Goal: Contribute content

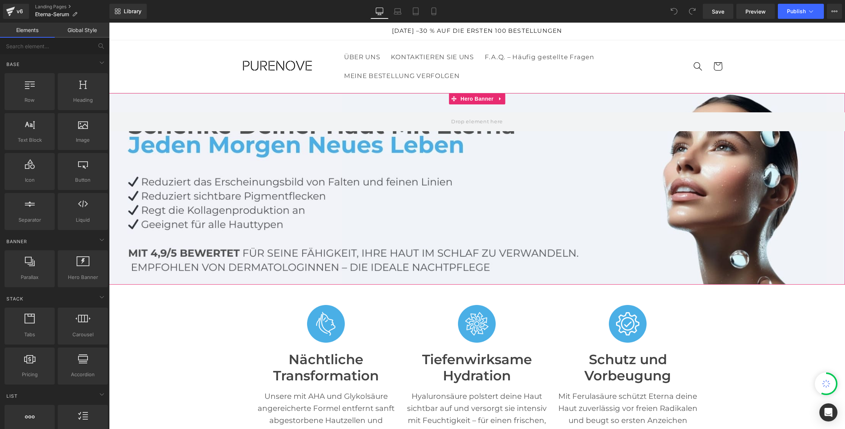
click at [219, 160] on div at bounding box center [477, 189] width 736 height 192
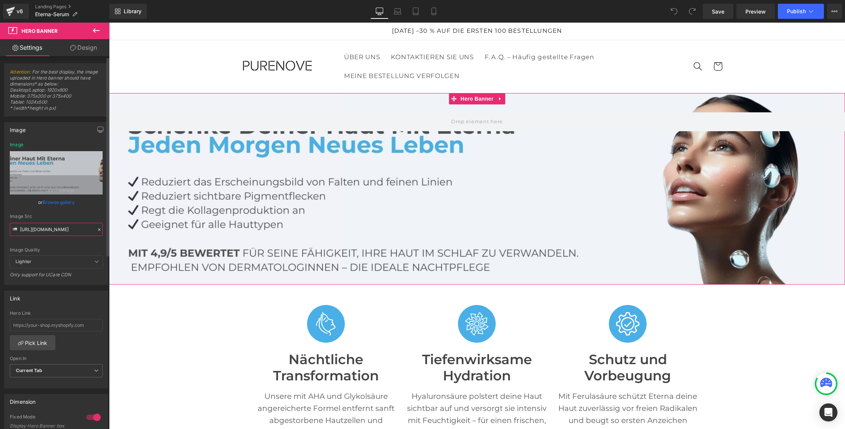
click at [43, 234] on input "https://cdn.shopify.com/s/files/1/0717/1656/9278/files/Eterna_DE_2_1.jpg?v=1755…" at bounding box center [56, 229] width 93 height 13
click at [43, 234] on input "https://cdn.shopify.com/s/files/1/0717/1656/9278/files/Eterna_DE_2_1.jpg?v=1755…" at bounding box center [56, 228] width 93 height 13
click at [43, 233] on input "https://cdn.shopify.com/s/files/1/0717/1656/9278/files/Eterna_DE_2_1.jpg?v=1755…" at bounding box center [56, 229] width 93 height 13
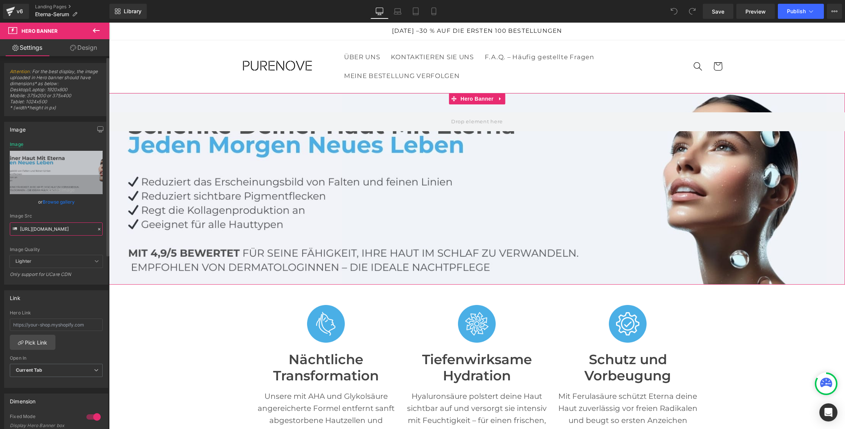
click at [43, 233] on input "https://cdn.shopify.com/s/files/1/0717/1656/9278/files/Eterna_DE_2_1.jpg?v=1755…" at bounding box center [56, 228] width 93 height 13
paste input "_9ddac5a6-bdd2-48f2-9405-dd443d59f0ec.jpg?v=1756122335"
type input "https://cdn.shopify.com/s/files/1/0717/1656/9278/files/Eterna_DE_2_1_9ddac5a6-b…"
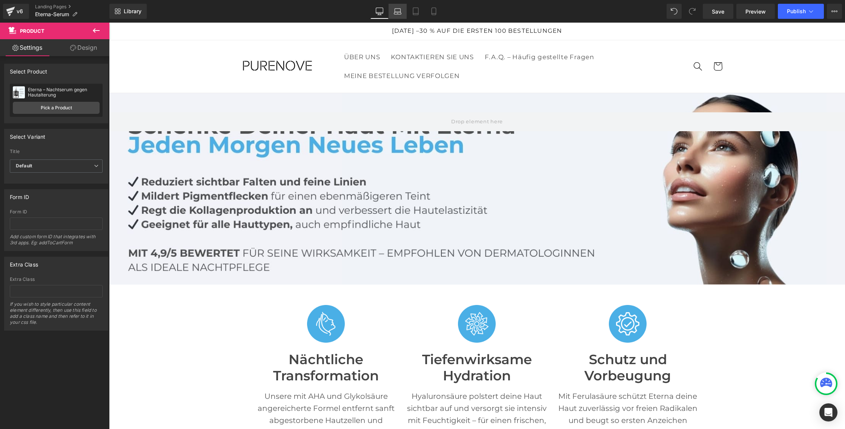
drag, startPoint x: 397, startPoint y: 15, endPoint x: 80, endPoint y: 2, distance: 317.8
click at [397, 15] on link "Laptop" at bounding box center [397, 11] width 18 height 15
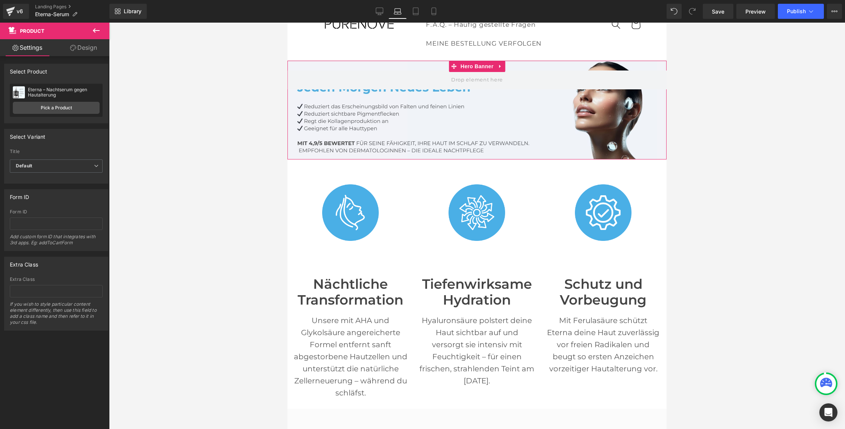
click at [361, 133] on div at bounding box center [476, 110] width 379 height 99
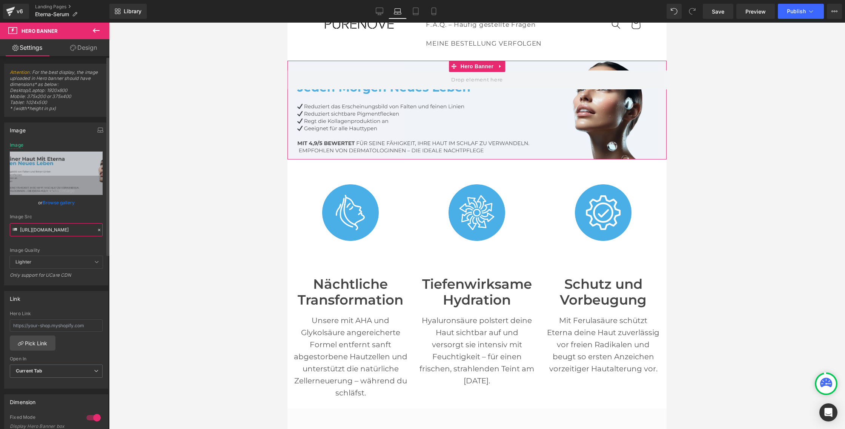
click at [41, 230] on input "https://cdn.shopify.com/s/files/1/0717/1656/9278/files/Eterna_DE_2_1.jpg?v=1755…" at bounding box center [56, 229] width 93 height 13
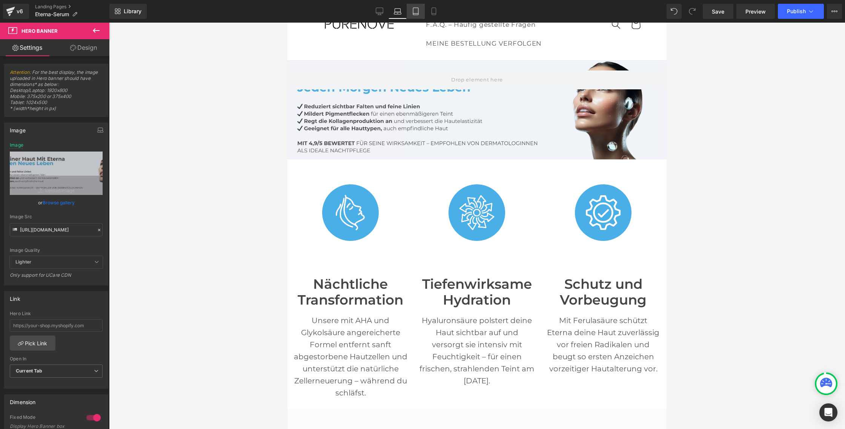
click at [420, 12] on link "Tablet" at bounding box center [415, 11] width 18 height 15
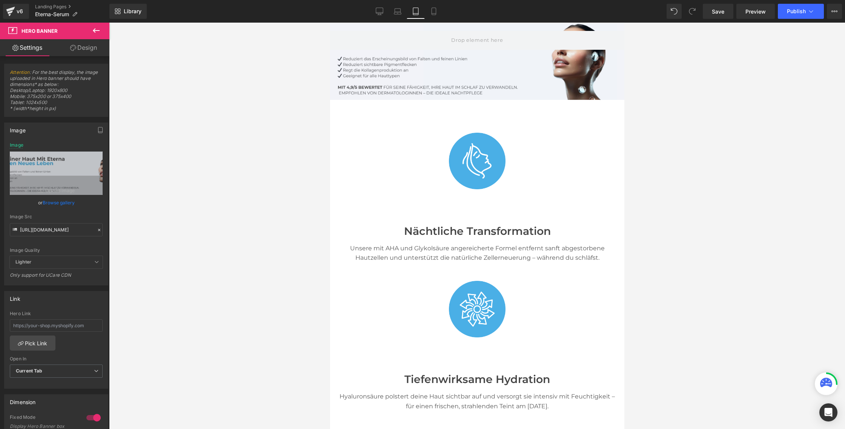
scroll to position [14, 0]
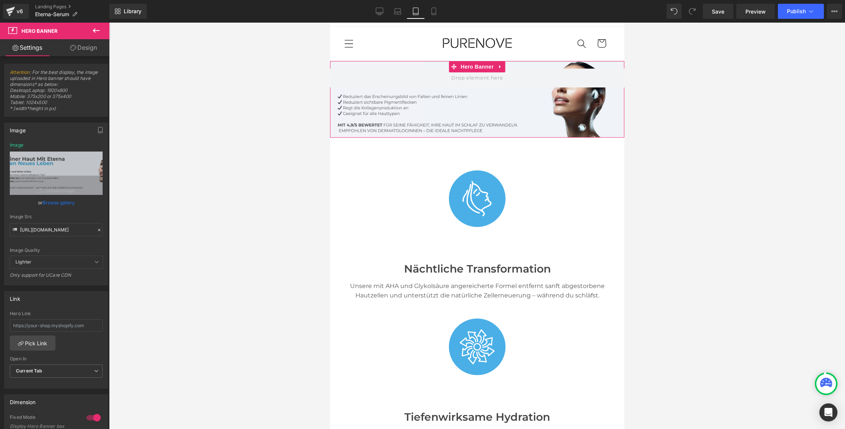
click at [377, 106] on div at bounding box center [477, 99] width 294 height 77
click at [31, 227] on input "https://cdn.shopify.com/s/files/1/0717/1656/9278/files/Eterna_DE_2_1_9ddac5a6-b…" at bounding box center [56, 229] width 93 height 13
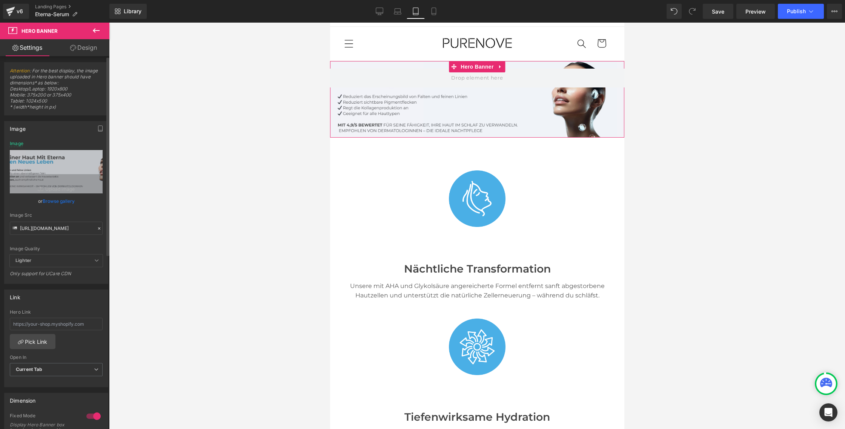
click at [102, 209] on div "https://cdn.shopify.com/s/files/1/0717/1656/9278/files/Eterna_DE_2_1.jpg?v=1755…" at bounding box center [56, 212] width 103 height 143
click at [67, 261] on span "Lighter" at bounding box center [56, 259] width 93 height 12
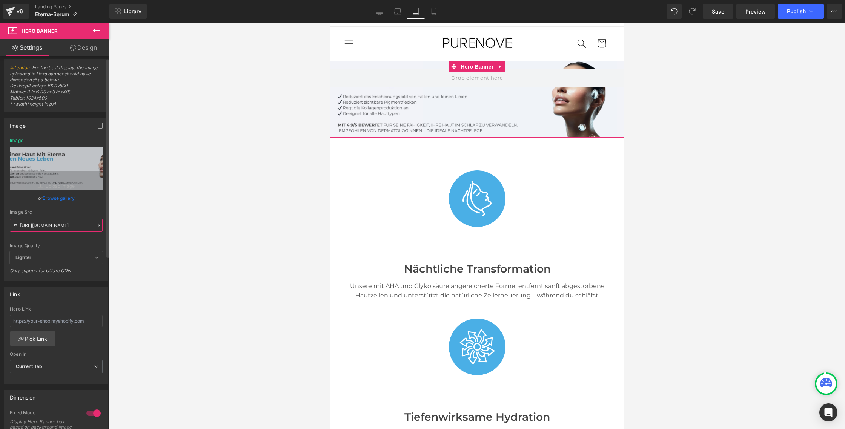
click at [59, 228] on input "https://cdn.shopify.com/s/files/1/0717/1656/9278/files/Eterna_DE_2_1_9ddac5a6-b…" at bounding box center [56, 225] width 93 height 13
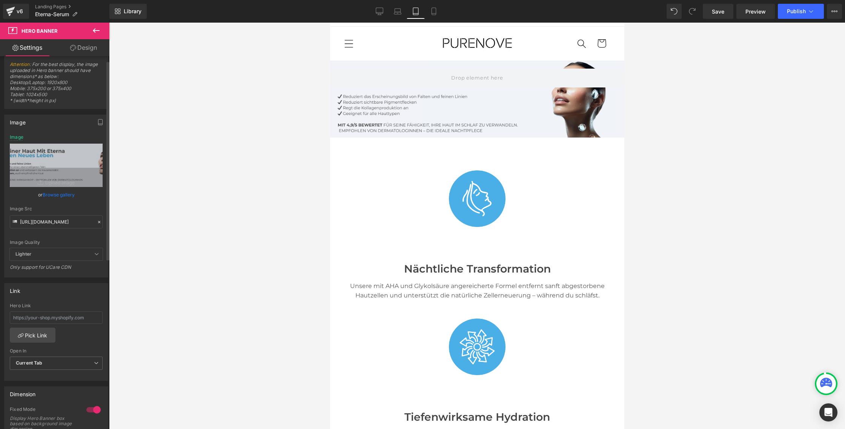
scroll to position [9, 0]
click at [58, 259] on div "Lighter Lighter Lightest" at bounding box center [56, 255] width 93 height 16
click at [396, 11] on icon at bounding box center [398, 12] width 8 height 8
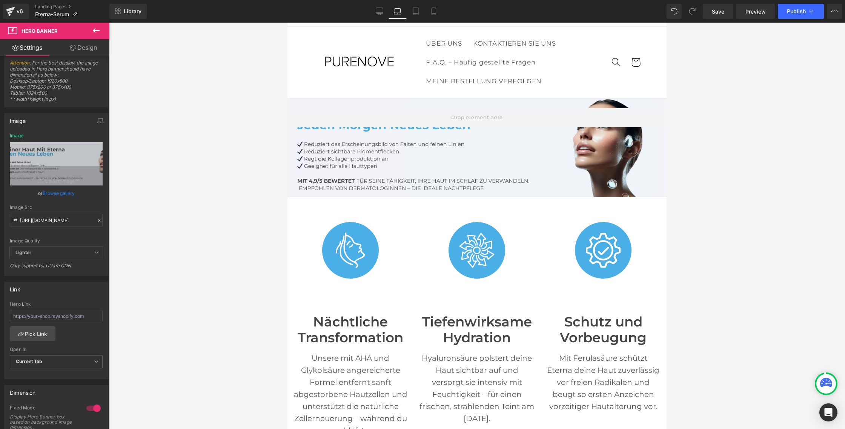
scroll to position [51, 0]
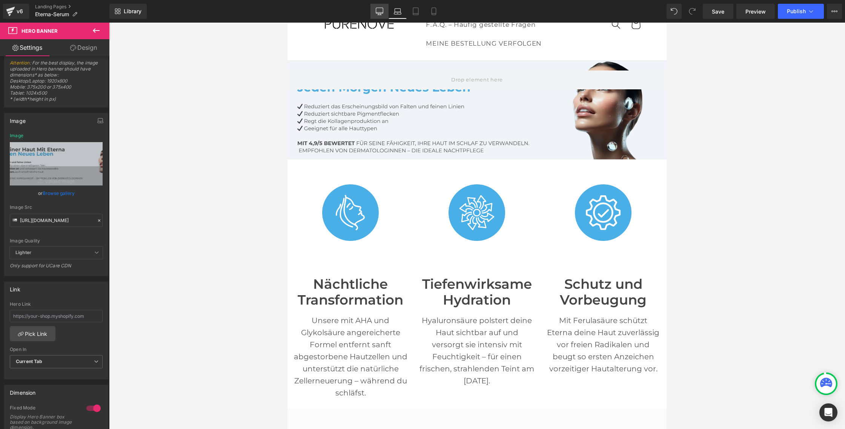
click at [376, 11] on link "Desktop" at bounding box center [379, 11] width 18 height 15
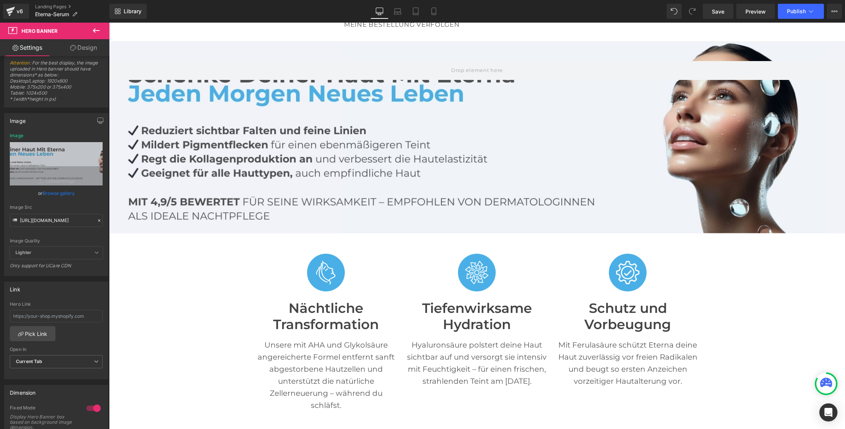
scroll to position [32, 0]
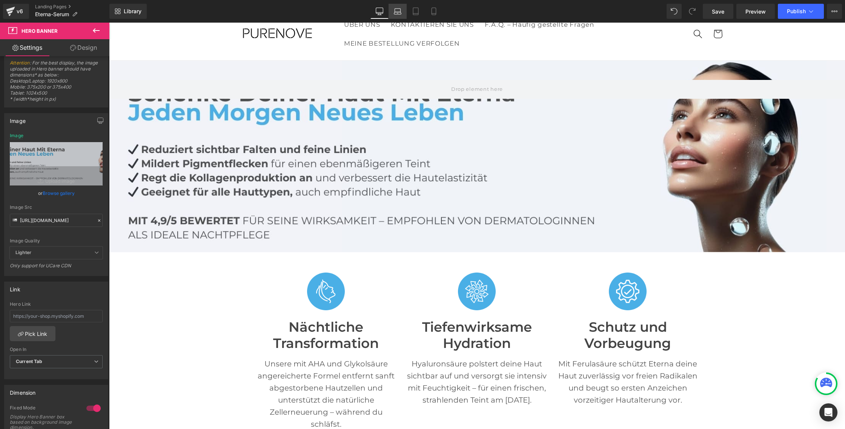
click at [389, 10] on link "Laptop" at bounding box center [397, 11] width 18 height 15
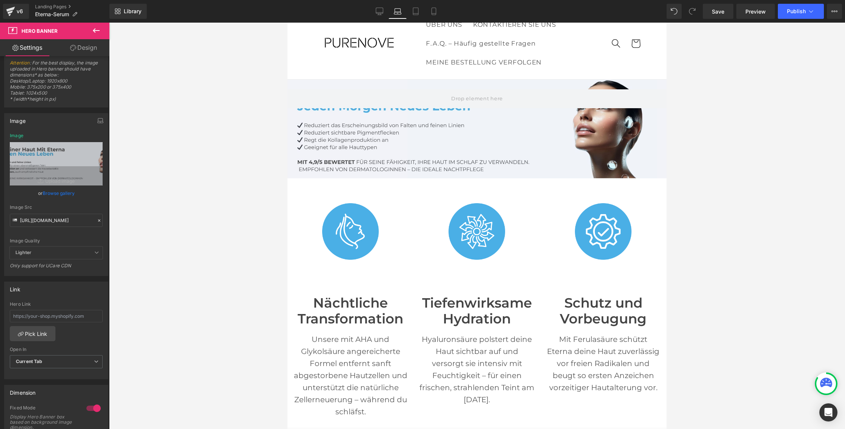
scroll to position [51, 0]
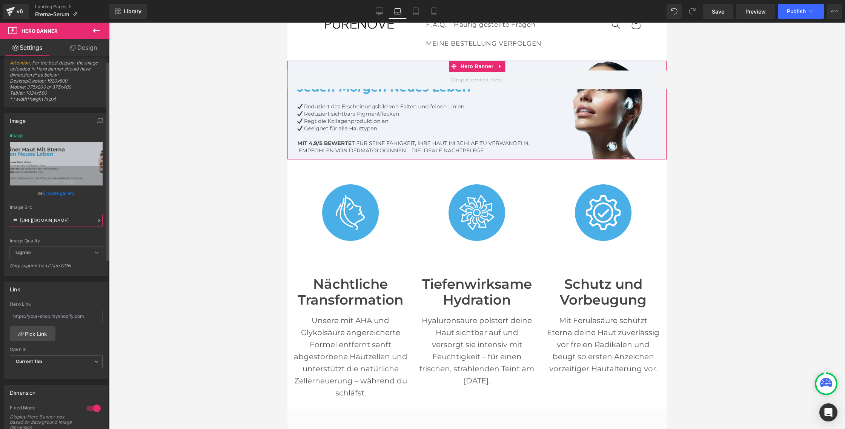
click at [38, 218] on input "https://cdn.shopify.com/s/files/1/0717/1656/9278/files/Eterna_DE_2_1_9ddac5a6-b…" at bounding box center [56, 220] width 93 height 13
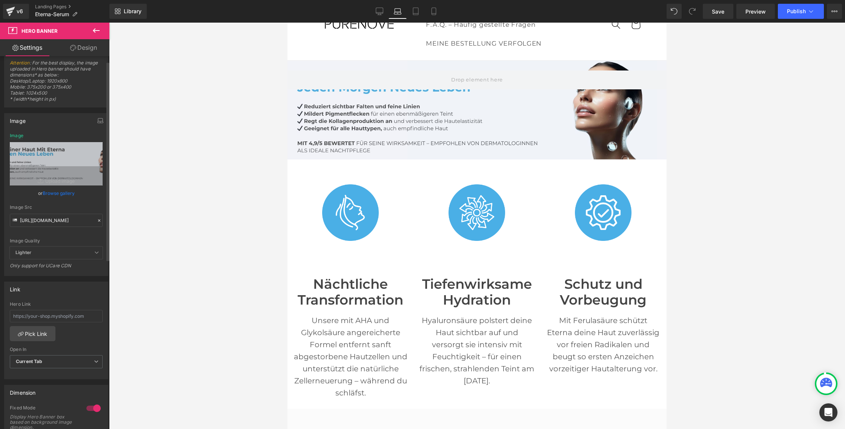
click at [65, 239] on div "Image Quality" at bounding box center [56, 240] width 93 height 5
click at [414, 11] on icon at bounding box center [416, 12] width 8 height 8
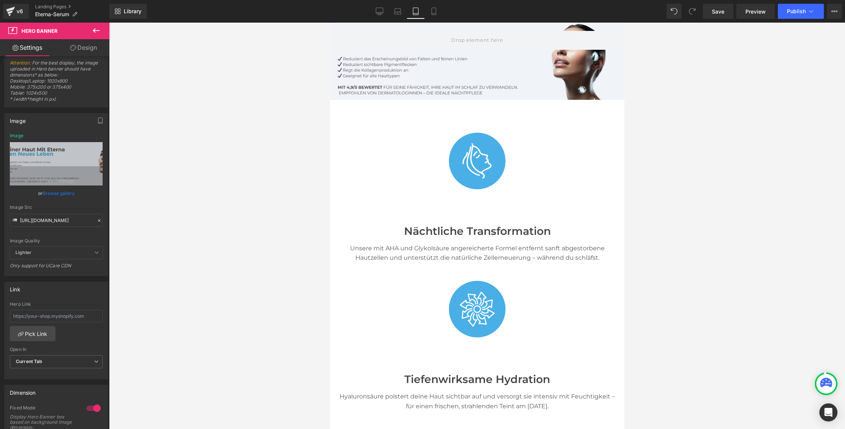
scroll to position [14, 0]
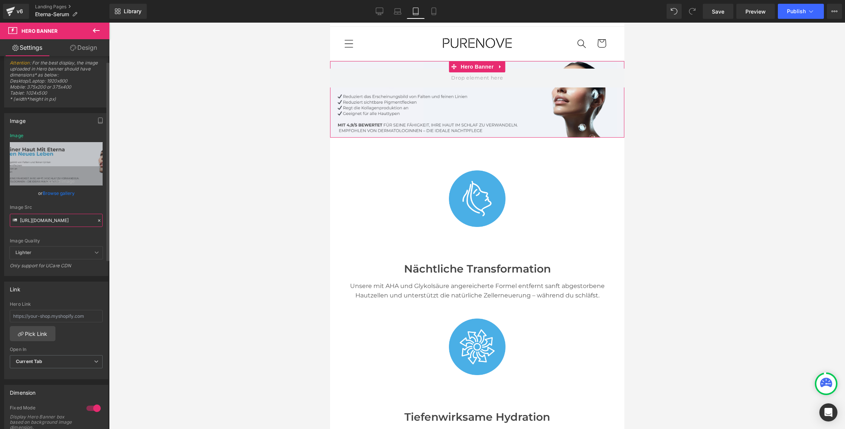
click at [50, 219] on input "https://cdn.shopify.com/s/files/1/0717/1656/9278/files/Eterna_DE_2_1_9ddac5a6-b…" at bounding box center [56, 220] width 93 height 13
paste input "_9ddac5a6-bdd2-48f2-9405-dd443d59f0ec.jpg?v=1756122335"
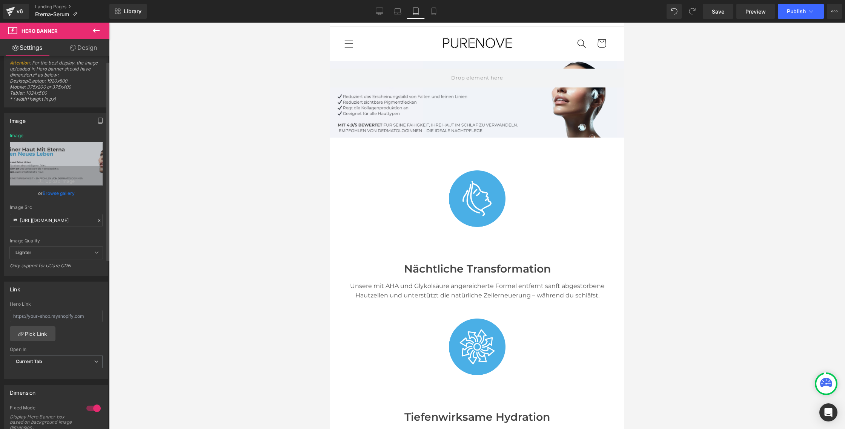
click at [70, 207] on div "Image Src" at bounding box center [56, 207] width 93 height 5
click at [399, 11] on icon at bounding box center [398, 12] width 8 height 8
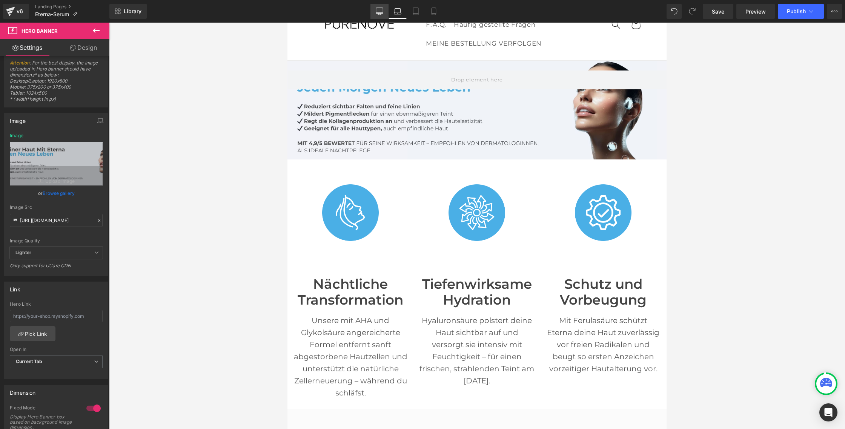
click at [382, 12] on icon at bounding box center [380, 12] width 8 height 8
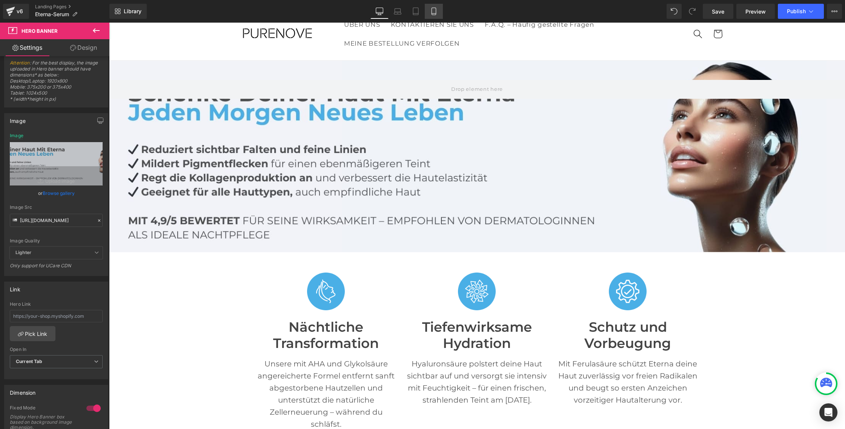
click at [442, 12] on link "Mobile" at bounding box center [434, 11] width 18 height 15
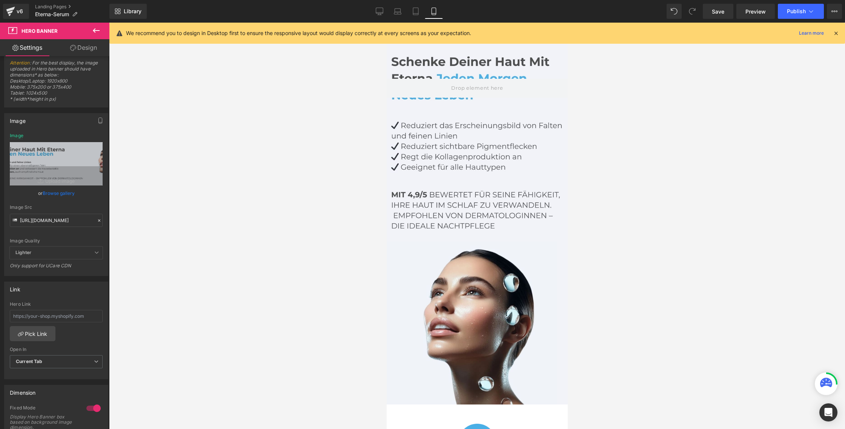
scroll to position [14, 0]
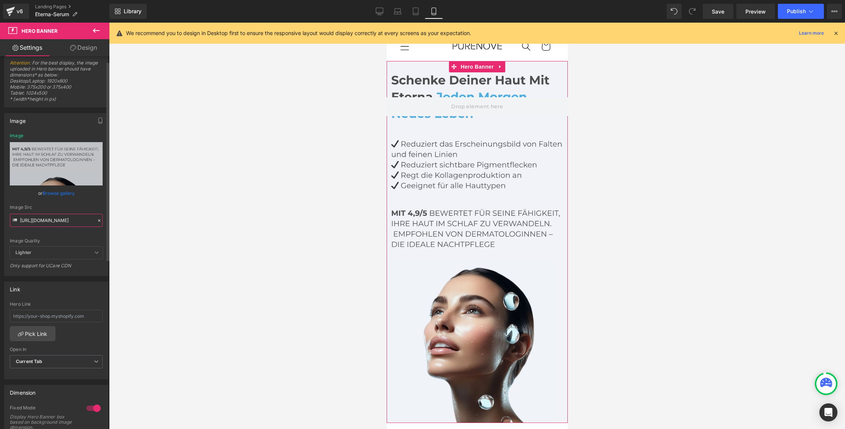
click at [50, 222] on input "https://cdn.shopify.com/s/files/1/0717/1656/9278/files/Eterna_DE_2_1_9ddac5a6-b…" at bounding box center [56, 220] width 93 height 13
paste input "_a56b3765-1cc2-4c8f-9ad7-375520a7ea35.jpg?v=1756122335"
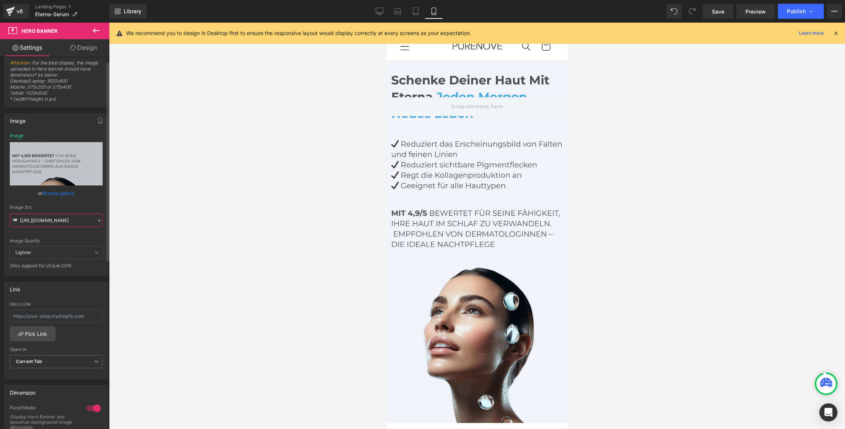
type input "https://cdn.shopify.com/s/files/1/0717/1656/9278/files/DE_2_1_a56b3765-1cc2-4c8…"
click at [51, 209] on div "Image Src" at bounding box center [56, 207] width 93 height 5
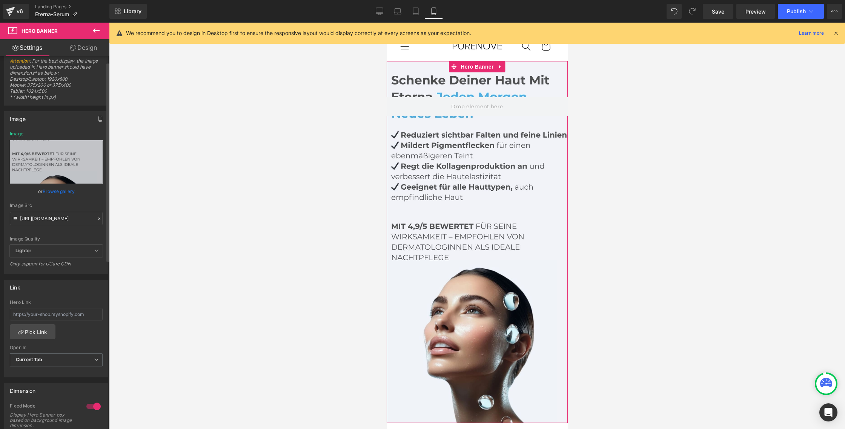
scroll to position [9, 0]
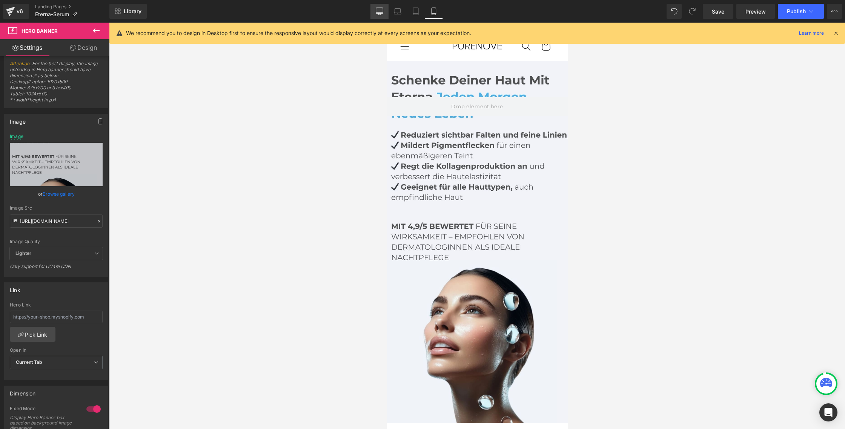
click at [377, 10] on icon at bounding box center [380, 12] width 8 height 8
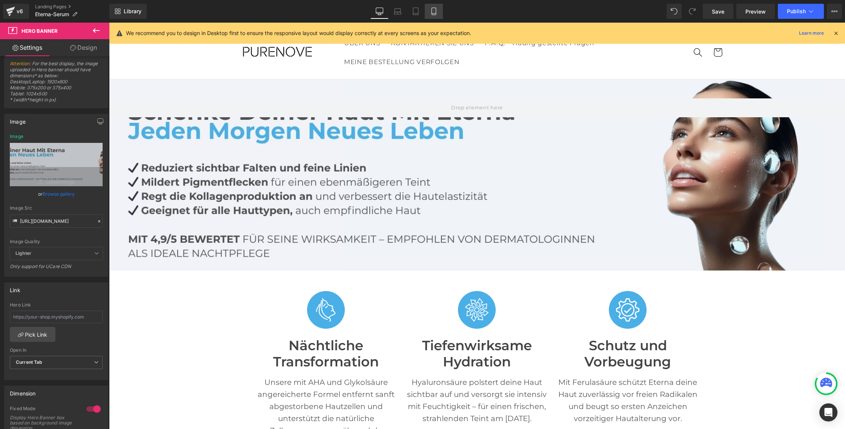
scroll to position [32, 0]
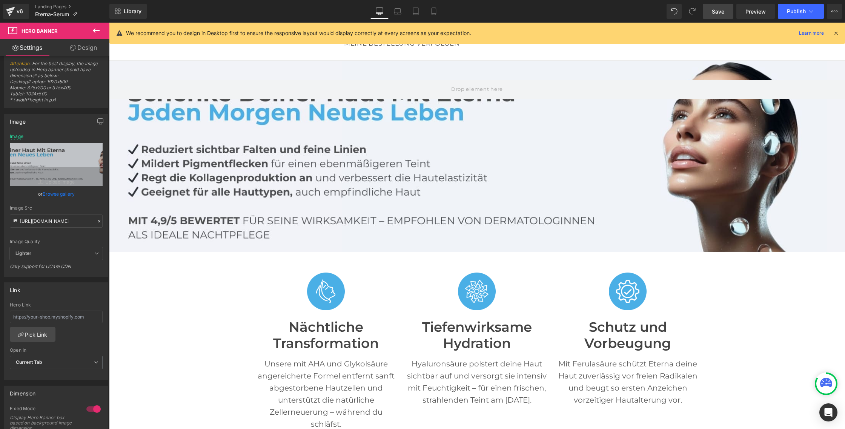
click at [720, 10] on span "Save" at bounding box center [717, 12] width 12 height 8
click at [747, 8] on span "Preview" at bounding box center [755, 12] width 20 height 8
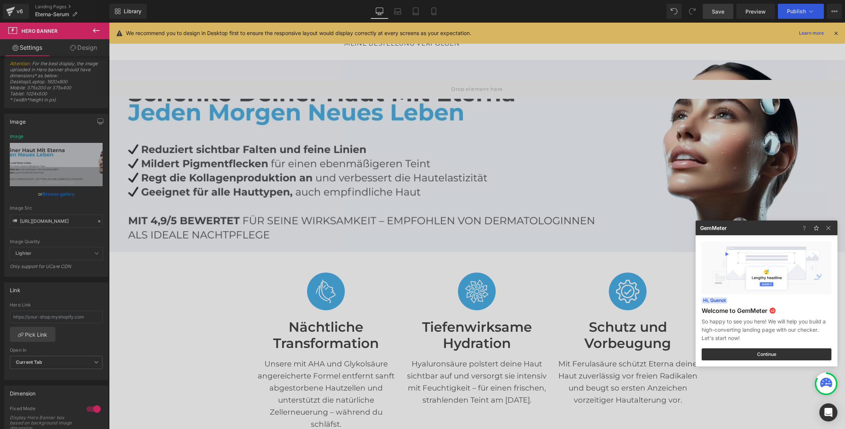
drag, startPoint x: 599, startPoint y: 274, endPoint x: 485, endPoint y: 252, distance: 115.6
click at [599, 274] on div at bounding box center [422, 214] width 845 height 429
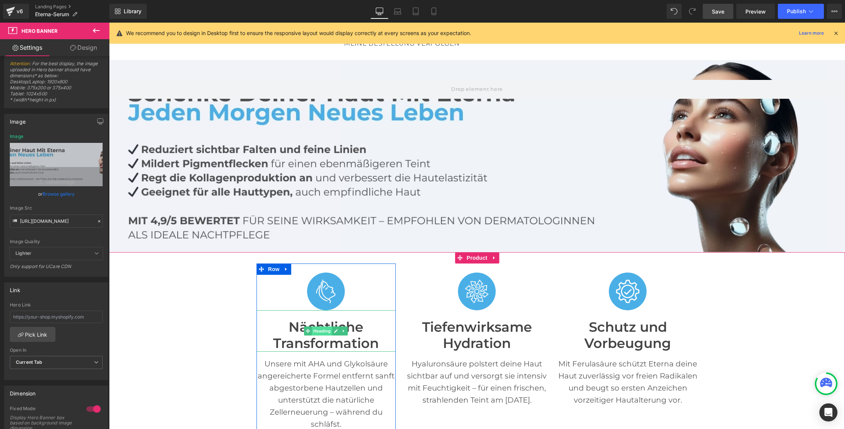
click at [329, 332] on span "Heading" at bounding box center [322, 331] width 20 height 9
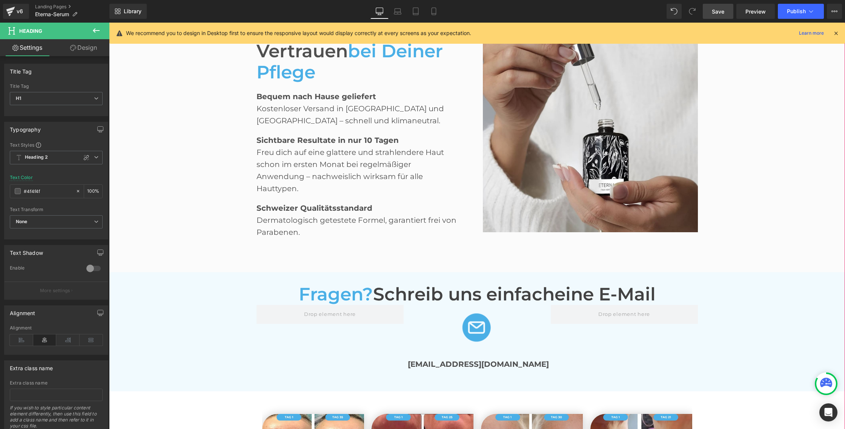
scroll to position [1458, 0]
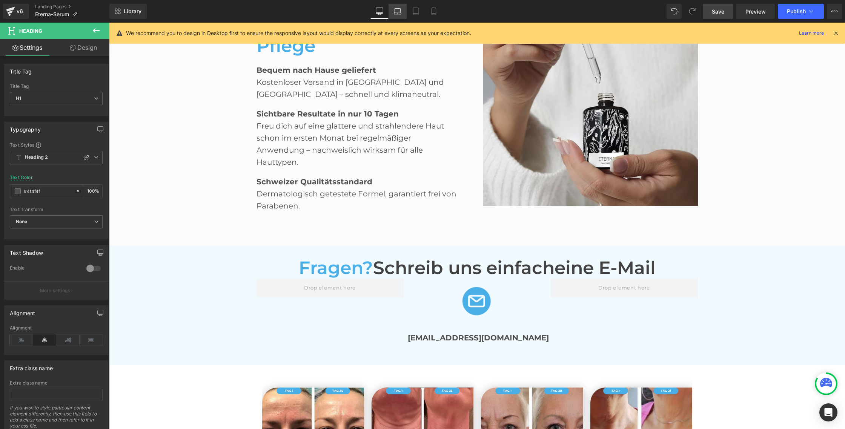
click at [396, 9] on icon at bounding box center [398, 12] width 8 height 8
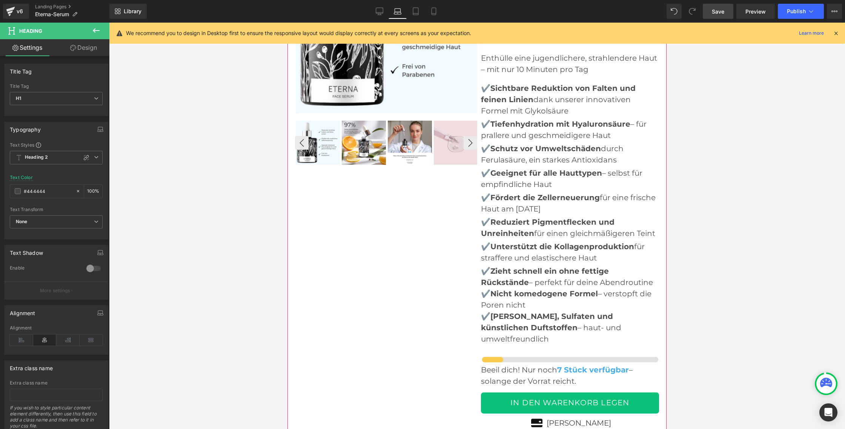
scroll to position [2921, 0]
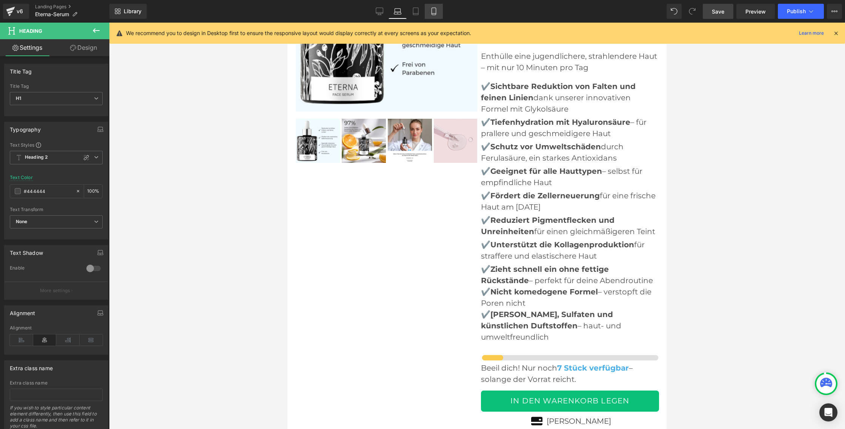
click at [439, 9] on link "Mobile" at bounding box center [434, 11] width 18 height 15
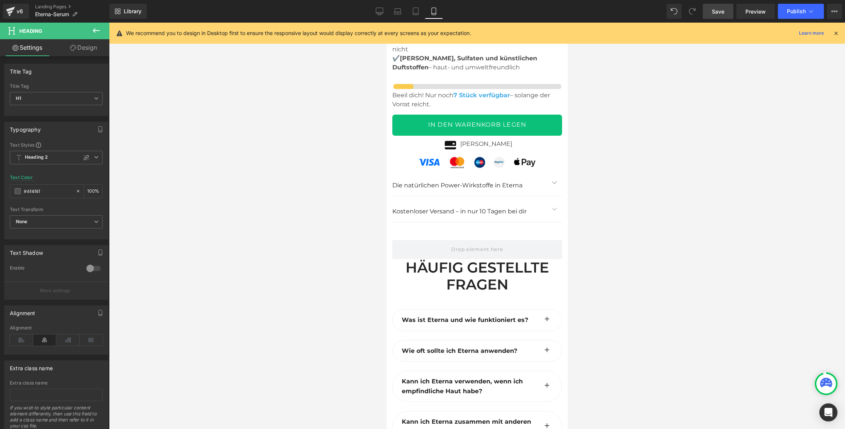
scroll to position [4052, 0]
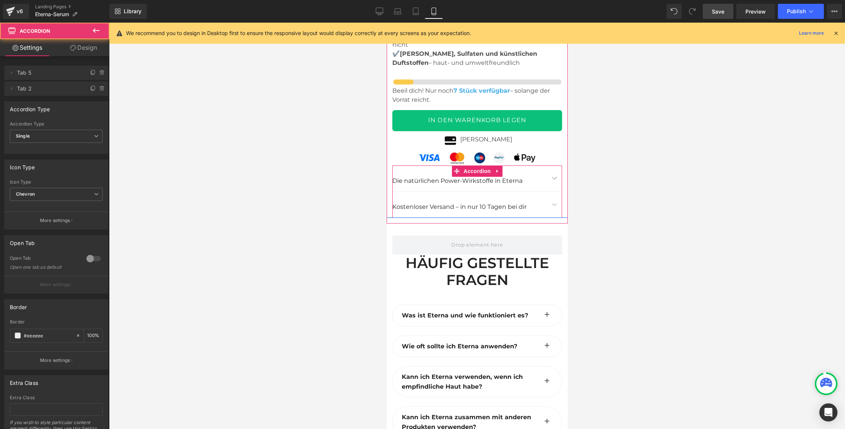
click at [553, 166] on button "button" at bounding box center [553, 179] width 15 height 26
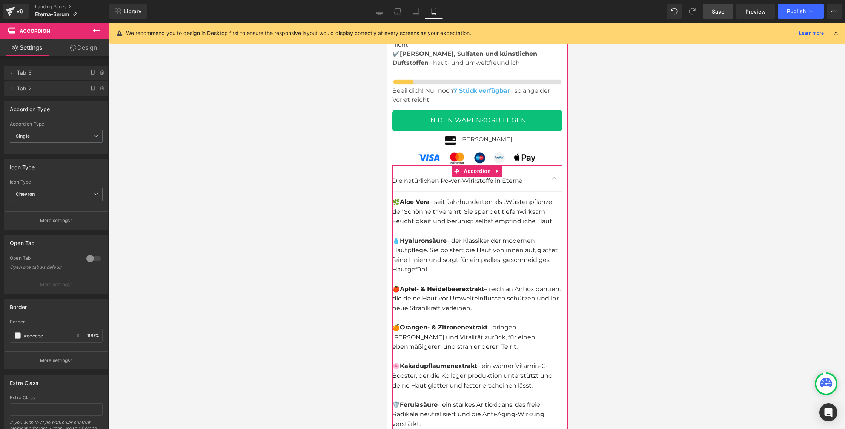
click at [553, 166] on button "button" at bounding box center [553, 179] width 15 height 26
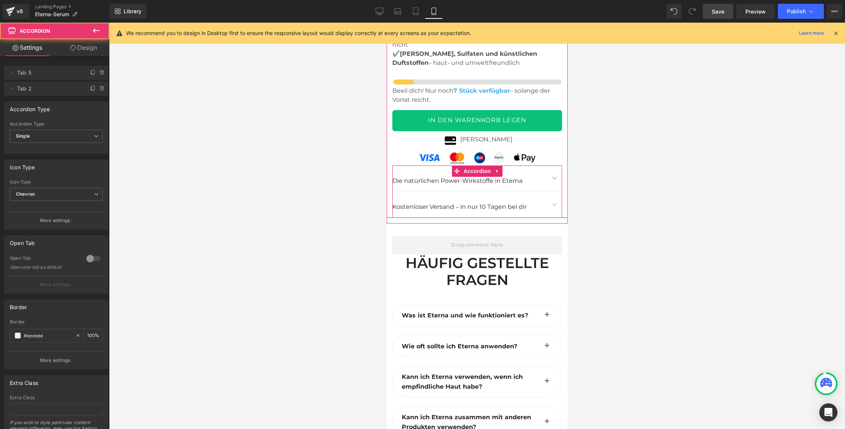
click at [555, 192] on button "button" at bounding box center [553, 205] width 15 height 26
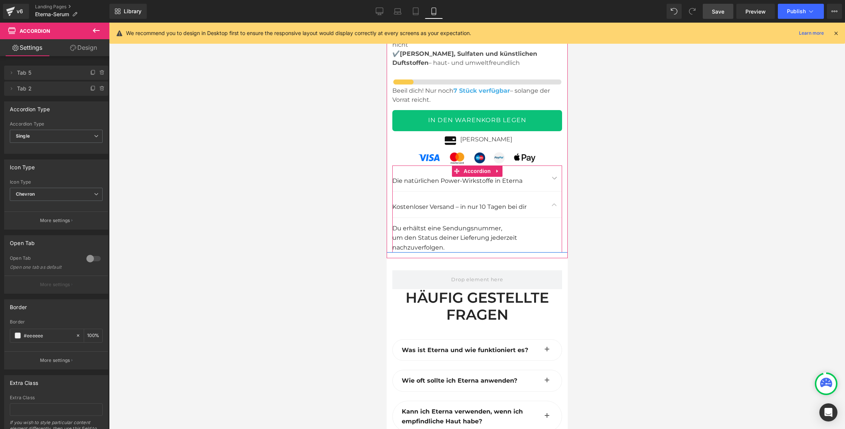
click at [553, 192] on button "button" at bounding box center [553, 205] width 15 height 26
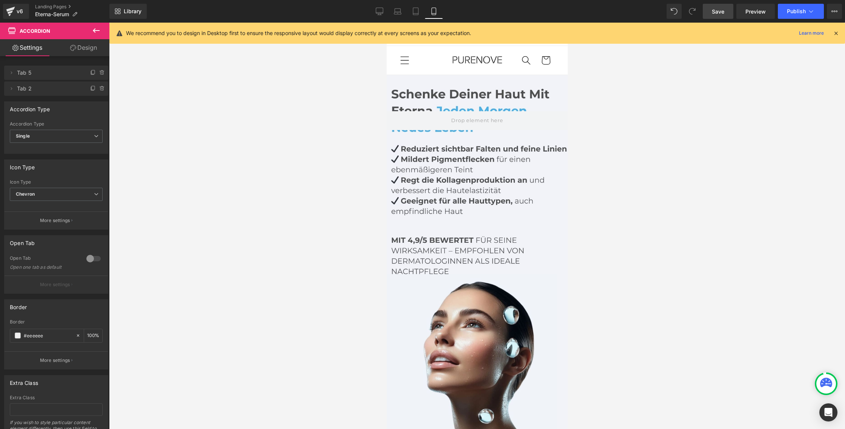
scroll to position [3, 0]
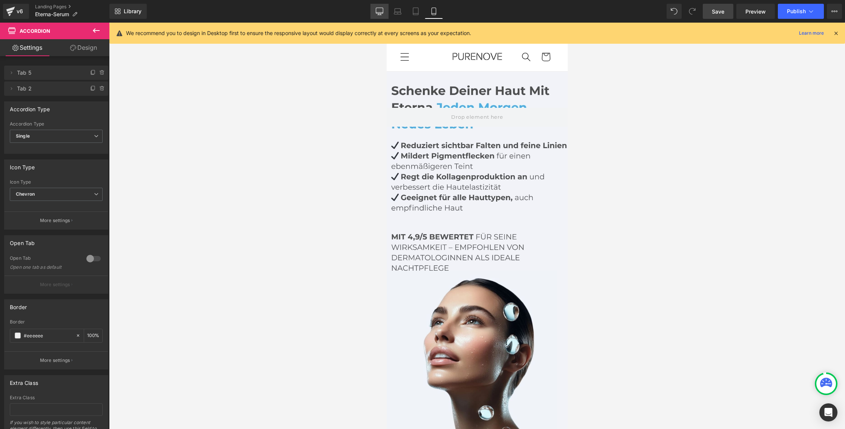
click at [371, 11] on link "Desktop" at bounding box center [379, 11] width 18 height 15
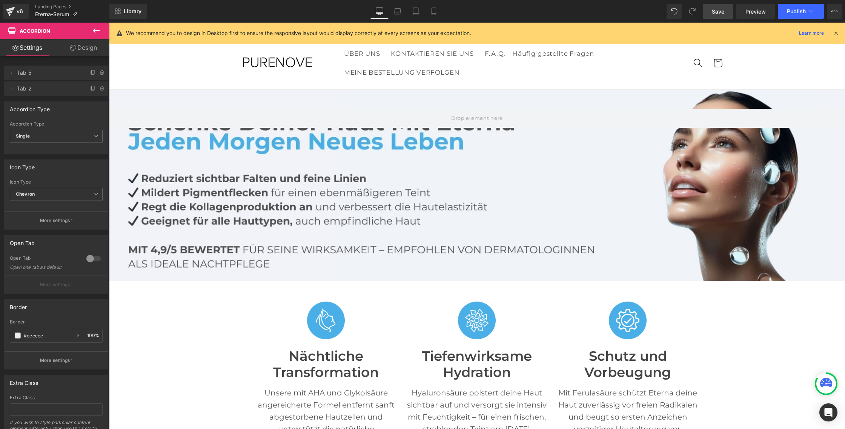
scroll to position [281, 0]
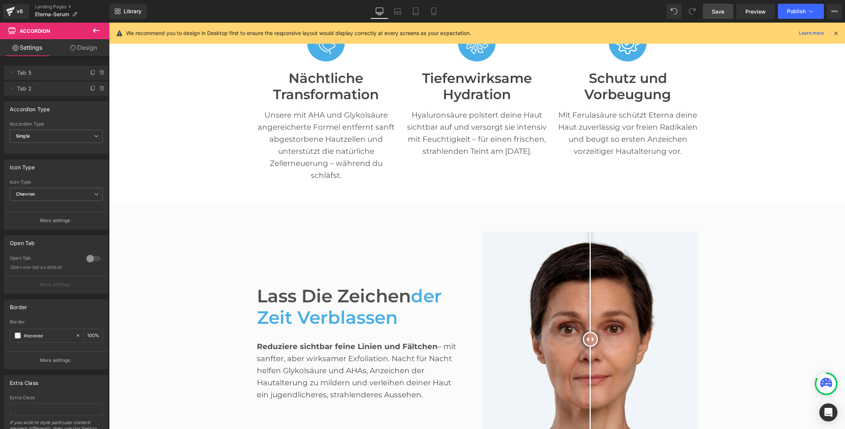
click at [722, 12] on span "Save" at bounding box center [717, 12] width 12 height 8
click at [807, 11] on icon at bounding box center [811, 12] width 8 height 8
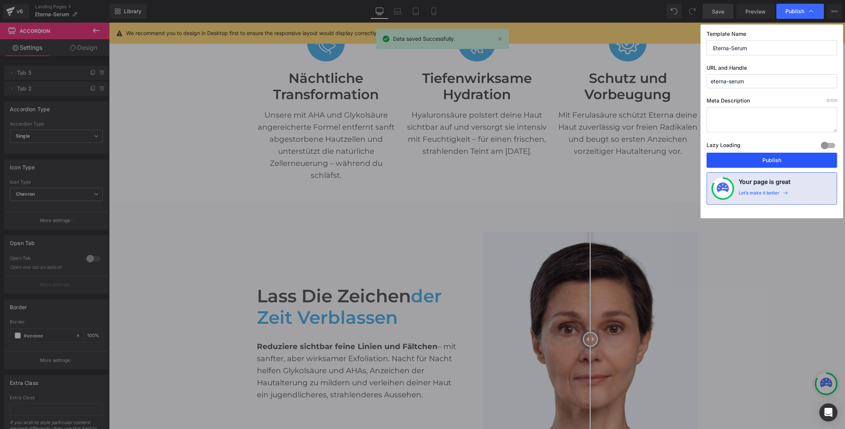
click at [766, 161] on button "Publish" at bounding box center [771, 160] width 130 height 15
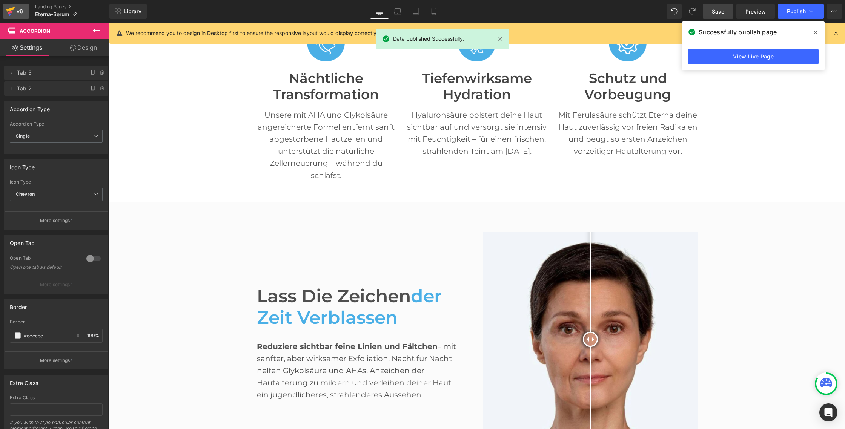
click at [15, 12] on icon at bounding box center [10, 11] width 9 height 19
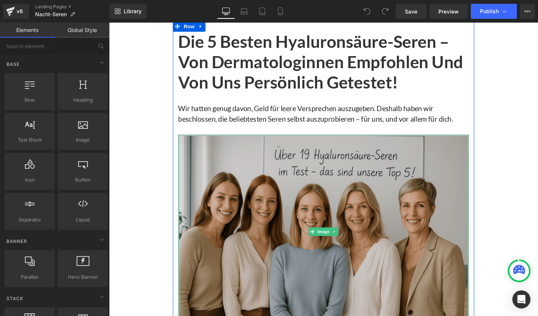
scroll to position [3, 0]
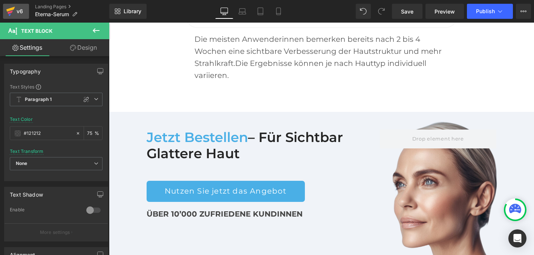
click at [16, 7] on div "v6" at bounding box center [19, 11] width 9 height 10
